Goal: Task Accomplishment & Management: Use online tool/utility

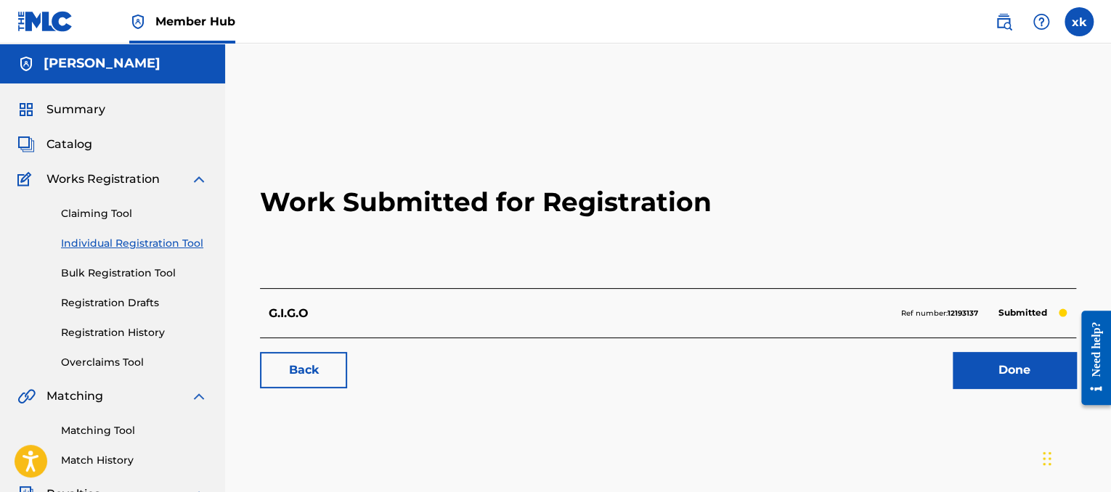
click at [190, 176] on img at bounding box center [198, 179] width 17 height 17
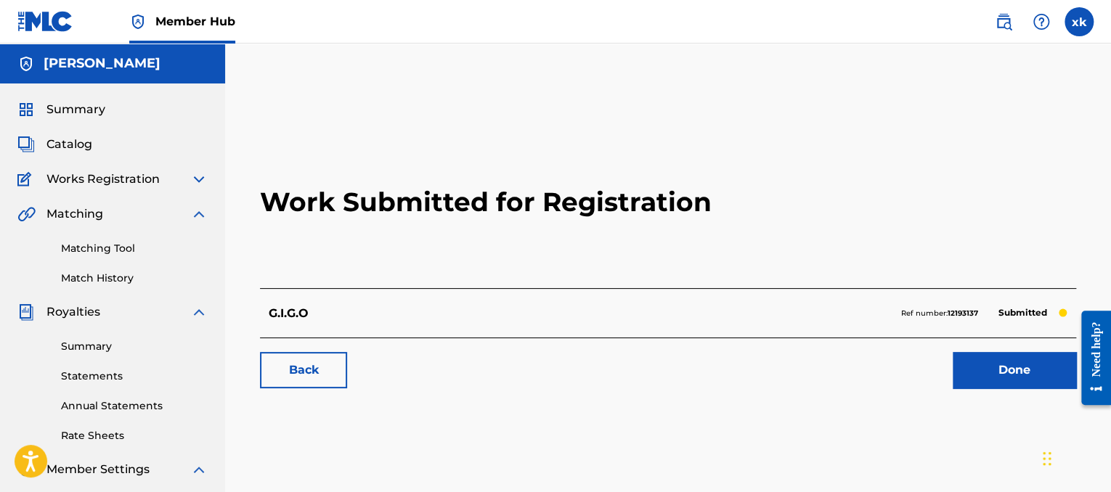
click at [157, 184] on span "Works Registration" at bounding box center [102, 179] width 113 height 17
click at [200, 181] on img at bounding box center [198, 179] width 17 height 17
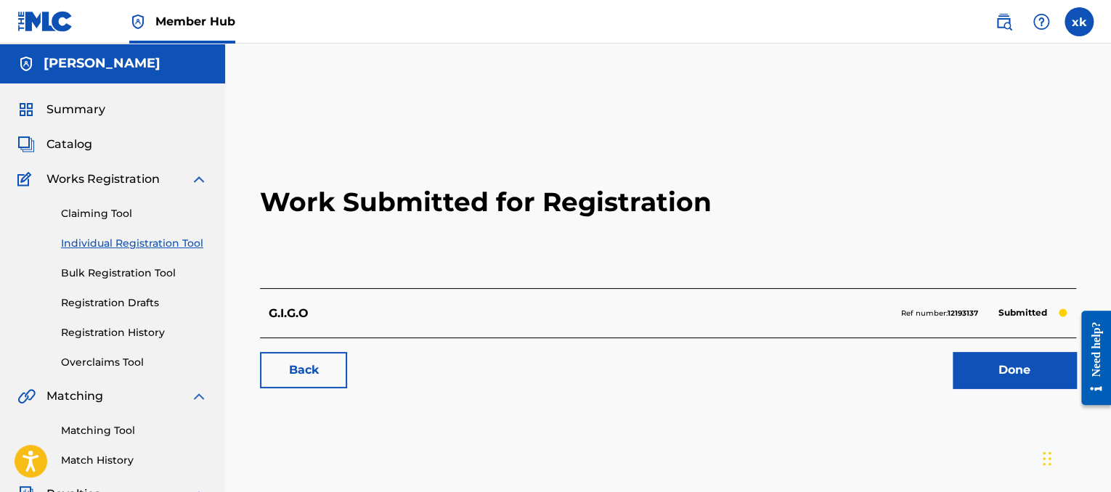
click at [173, 243] on link "Individual Registration Tool" at bounding box center [134, 243] width 147 height 15
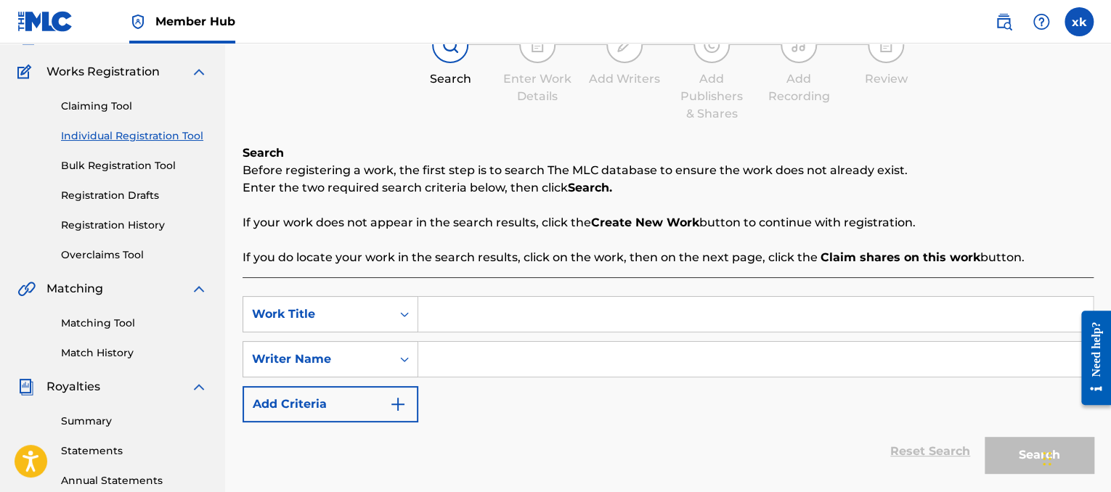
scroll to position [113, 0]
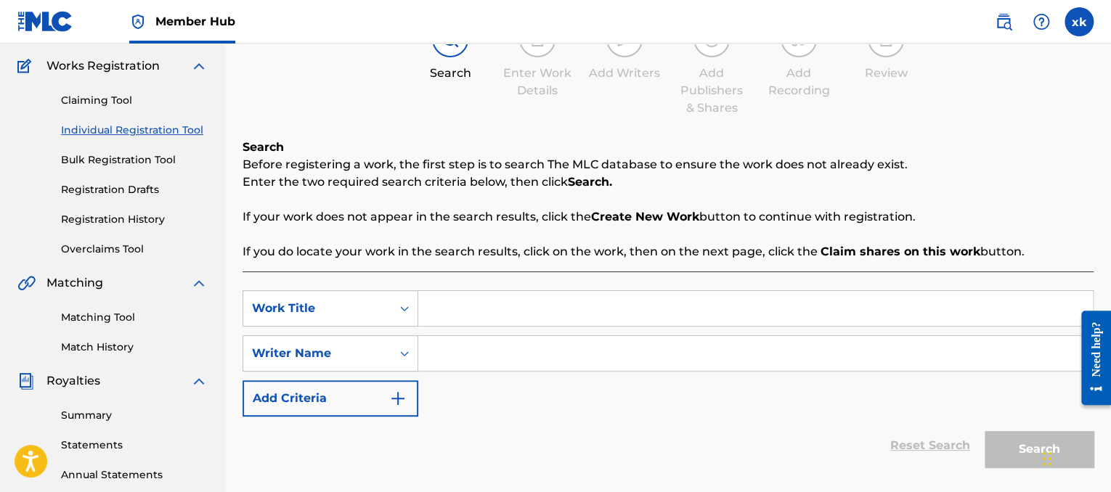
click at [725, 317] on input "Search Form" at bounding box center [755, 308] width 675 height 35
type input "Not today"
click at [707, 349] on input "Search Form" at bounding box center [755, 353] width 675 height 35
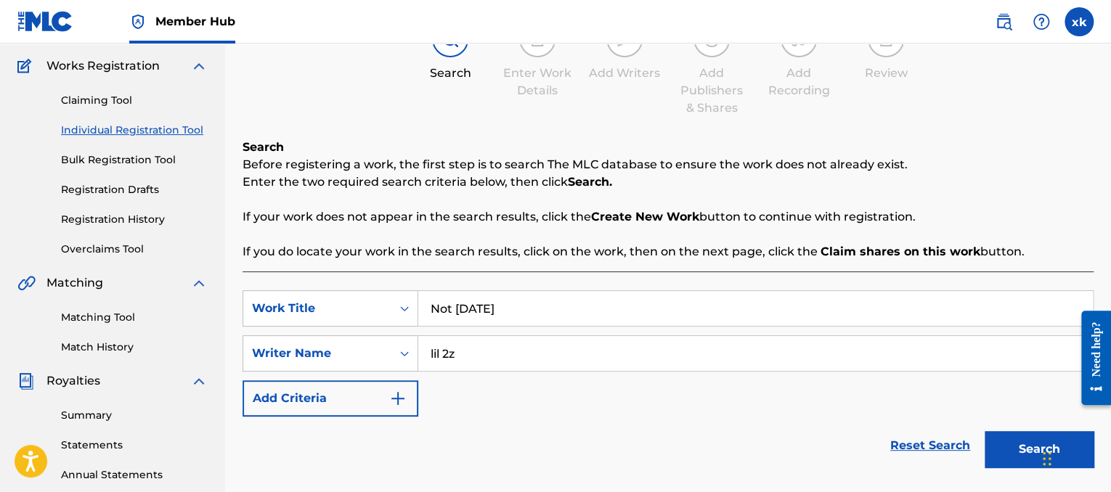
type input "lil 2z"
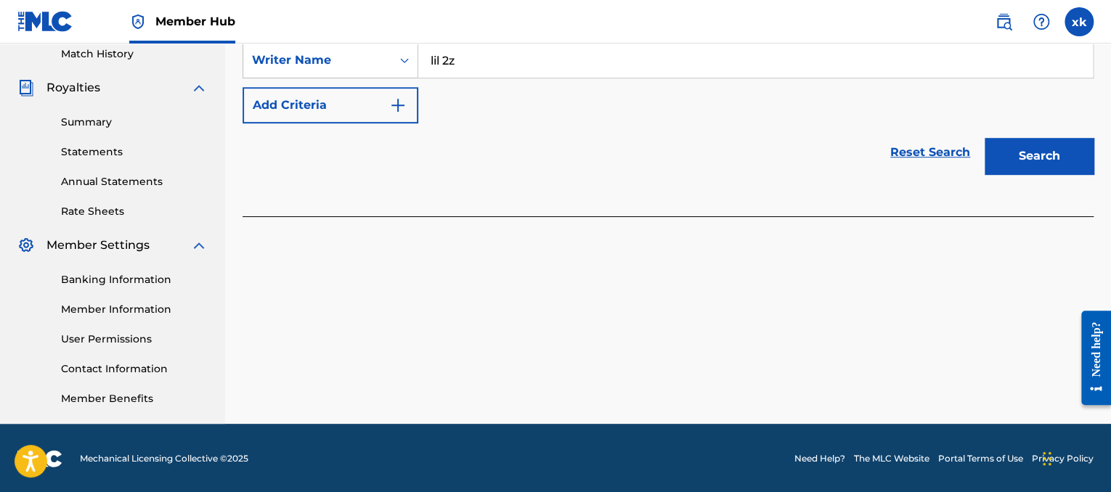
scroll to position [408, 0]
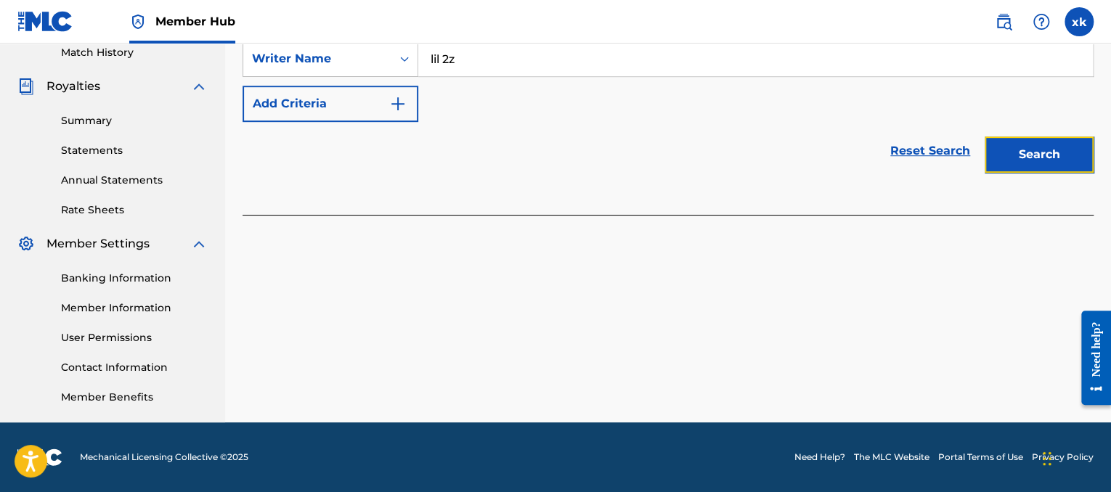
click at [1087, 153] on button "Search" at bounding box center [1039, 155] width 109 height 36
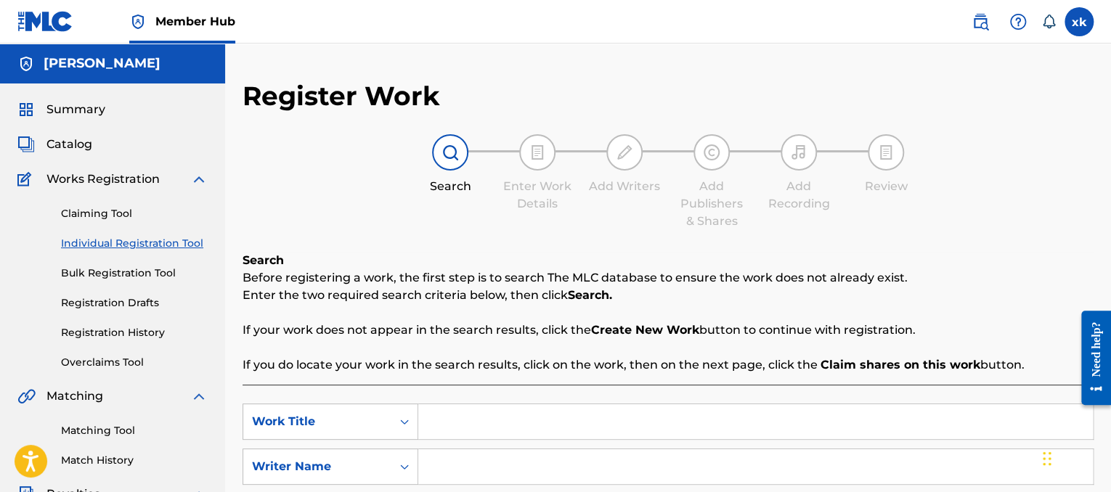
click at [441, 416] on input "Search Form" at bounding box center [755, 422] width 675 height 35
click at [441, 416] on input "no" at bounding box center [755, 422] width 675 height 35
type input "not [DATE]"
drag, startPoint x: 458, startPoint y: 450, endPoint x: 465, endPoint y: 445, distance: 8.5
click at [465, 445] on div "SearchWithCriteria252464c2-2ec0-4af9-9937-7d68366e8d2b Work Title not [DATE] Se…" at bounding box center [668, 467] width 851 height 126
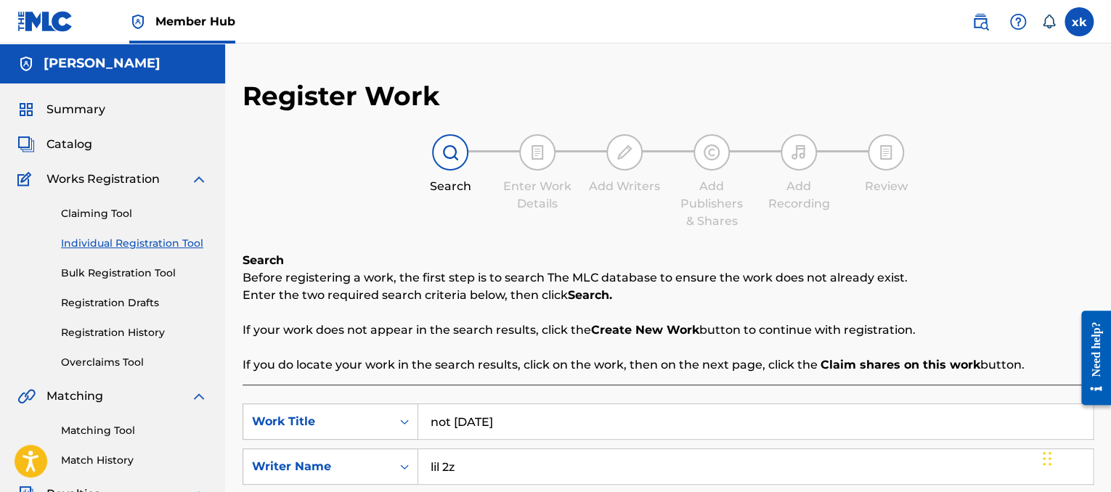
type input "lil 2z"
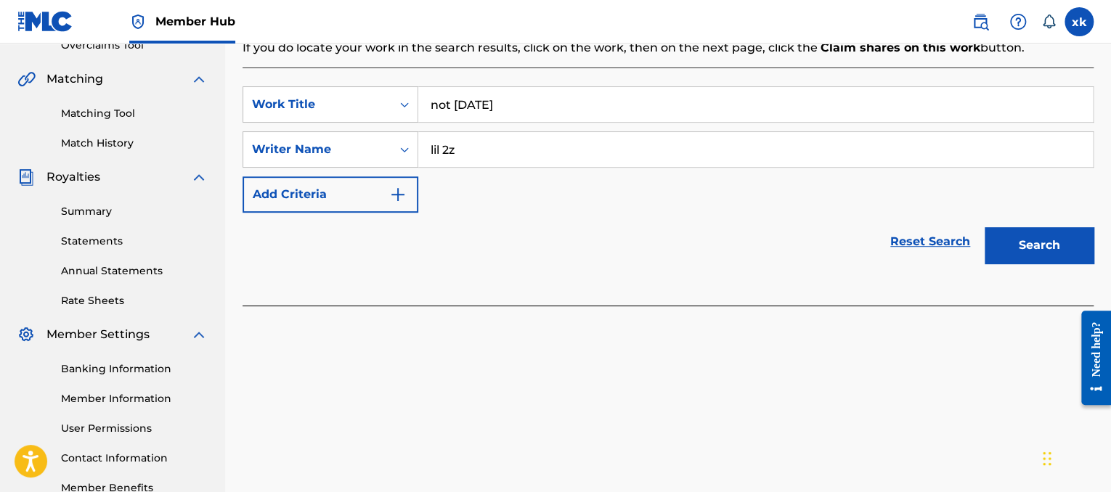
scroll to position [319, 0]
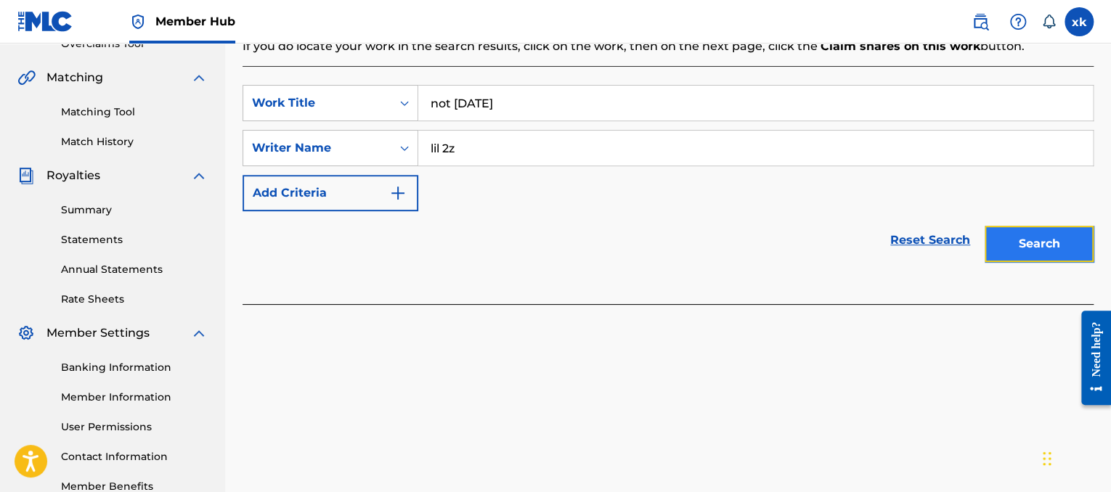
click at [1026, 248] on button "Search" at bounding box center [1039, 244] width 109 height 36
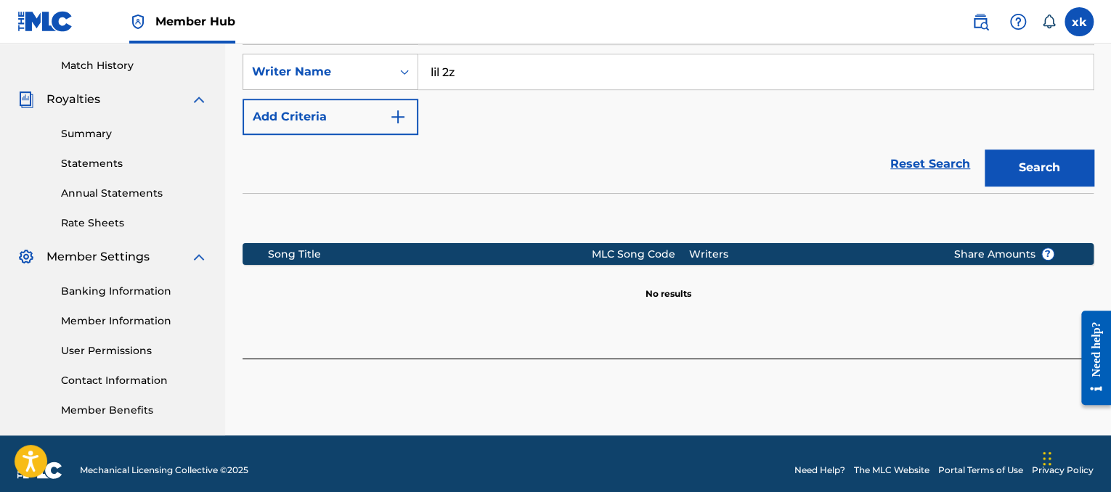
scroll to position [408, 0]
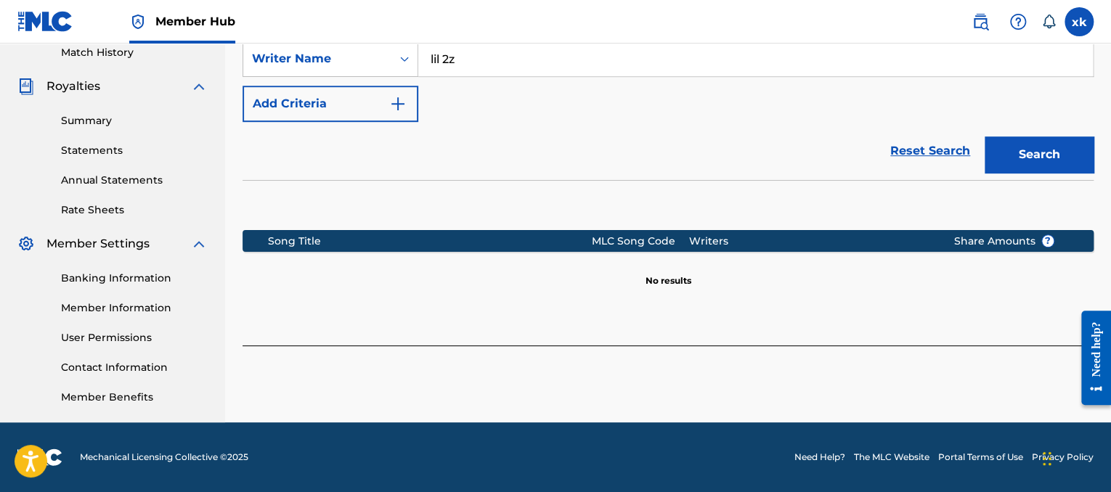
click at [1052, 174] on div "Search" at bounding box center [1036, 151] width 116 height 58
click at [1052, 161] on button "Search" at bounding box center [1039, 155] width 109 height 36
